Goal: Transaction & Acquisition: Purchase product/service

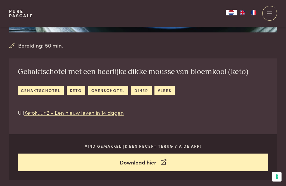
scroll to position [154, 0]
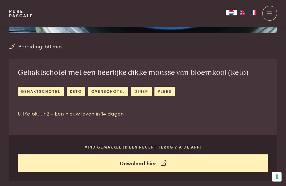
click at [165, 161] on icon at bounding box center [163, 163] width 5 height 8
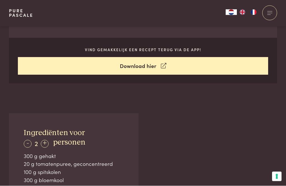
scroll to position [340, 0]
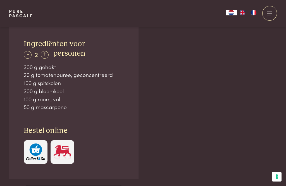
click at [37, 156] on img "button" at bounding box center [35, 151] width 19 height 17
click at [67, 147] on img at bounding box center [62, 151] width 19 height 17
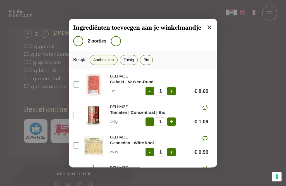
scroll to position [365, 0]
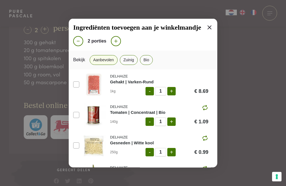
click at [212, 30] on icon at bounding box center [209, 27] width 7 height 7
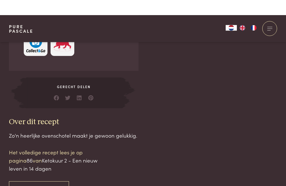
scroll to position [448, 0]
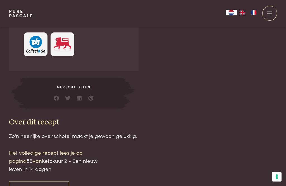
click at [61, 152] on p "Het volledige recept lees je op pagina 86 van Ketokuur 2 - Een nieuw leven in 1…" at bounding box center [56, 160] width 95 height 24
click at [98, 148] on p "Het volledige recept lees je op pagina 86 van Ketokuur 2 - Een nieuw leven in 1…" at bounding box center [56, 160] width 95 height 24
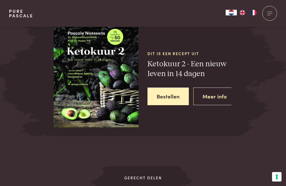
scroll to position [702, 0]
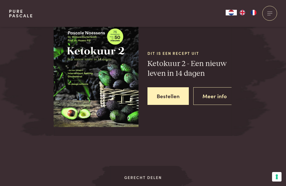
click at [219, 95] on link "Meer info" at bounding box center [214, 96] width 43 height 18
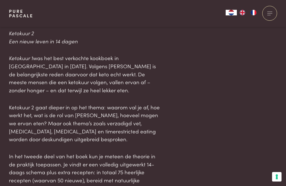
scroll to position [392, 0]
